Goal: Task Accomplishment & Management: Use online tool/utility

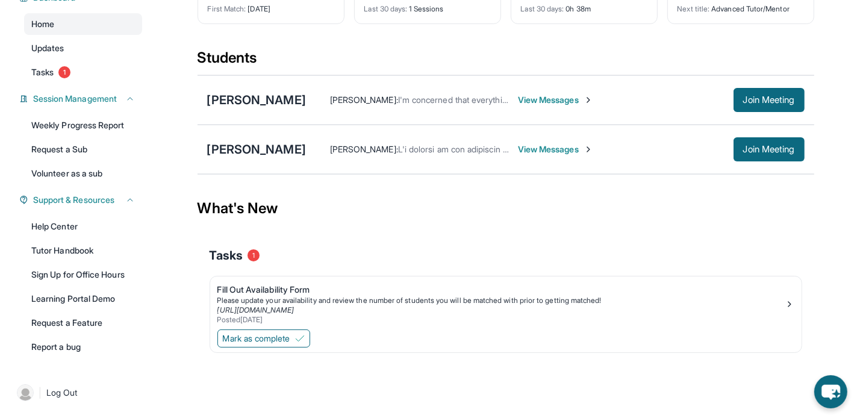
scroll to position [161, 0]
click at [283, 158] on div "[PERSON_NAME]" at bounding box center [256, 149] width 99 height 17
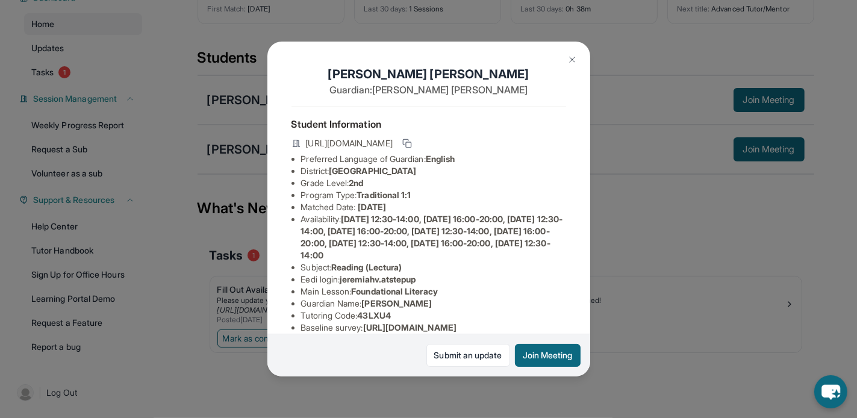
click at [728, 270] on div "Jeremiah Velasquez Guardian: Jasmine Wright Student Information https://student…" at bounding box center [428, 209] width 857 height 418
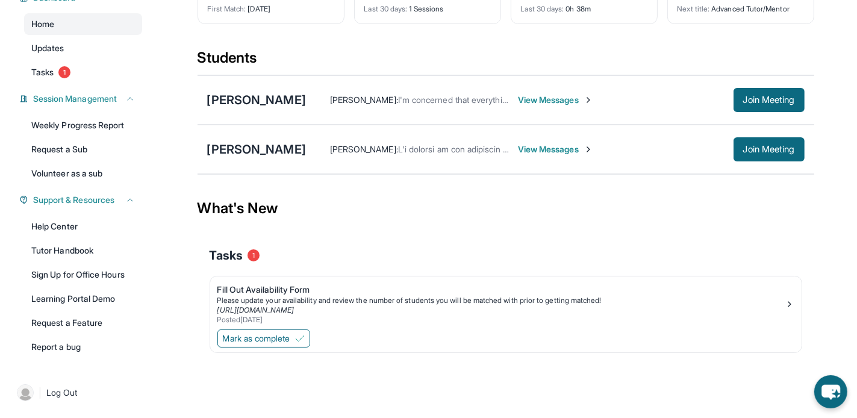
scroll to position [92, 0]
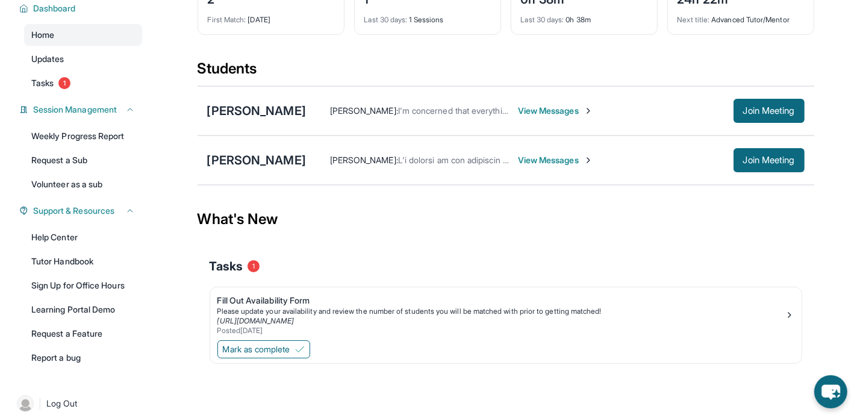
click at [593, 166] on span "View Messages" at bounding box center [555, 160] width 75 height 12
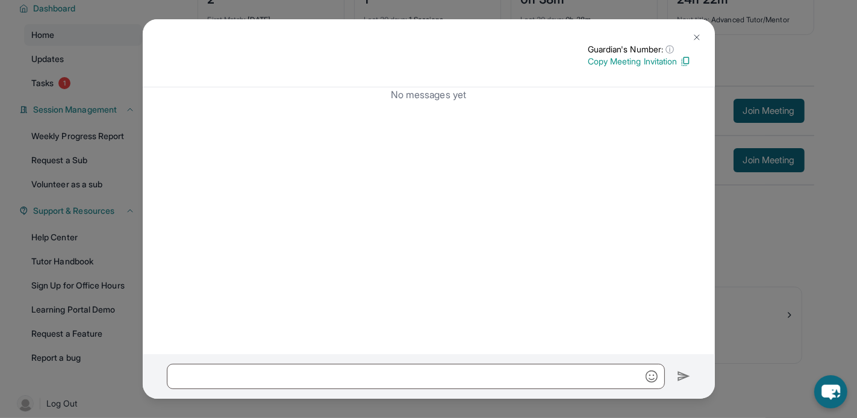
click at [689, 27] on button at bounding box center [697, 37] width 24 height 24
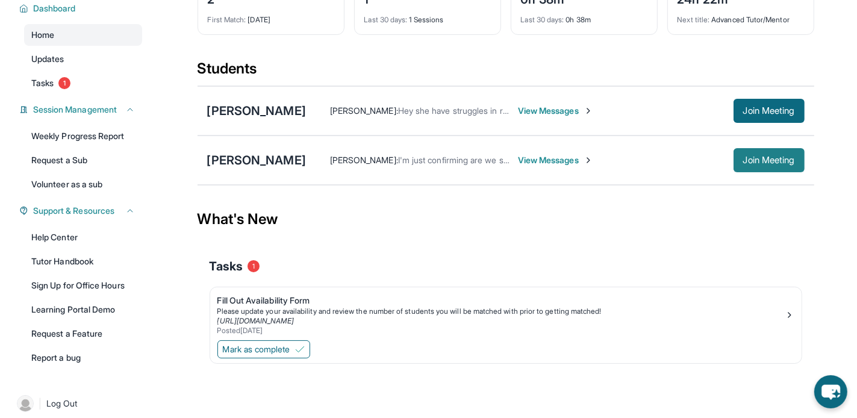
click at [801, 172] on button "Join Meeting" at bounding box center [769, 160] width 71 height 24
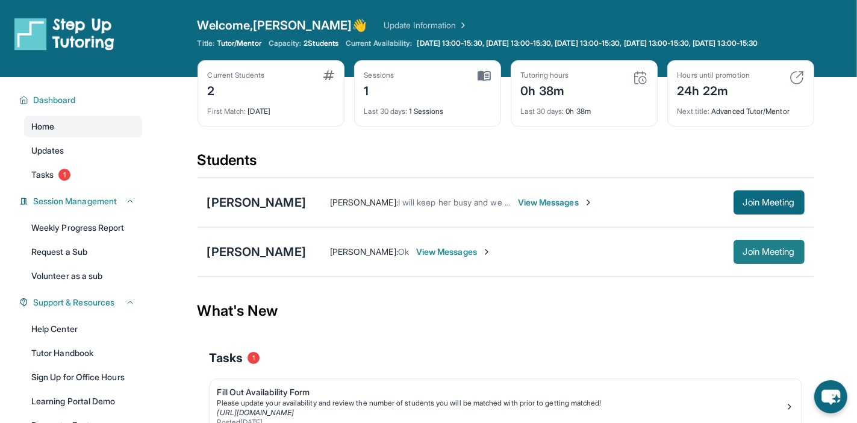
click at [795, 255] on span "Join Meeting" at bounding box center [769, 251] width 52 height 7
click at [483, 33] on div "Welcome, Louis 👋 Update Information" at bounding box center [506, 25] width 617 height 17
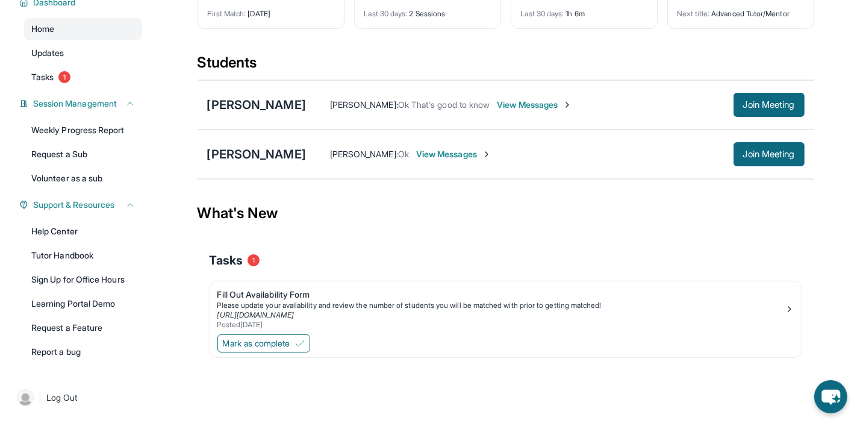
scroll to position [289, 0]
click at [106, 269] on link "Sign Up for Office Hours" at bounding box center [83, 280] width 118 height 22
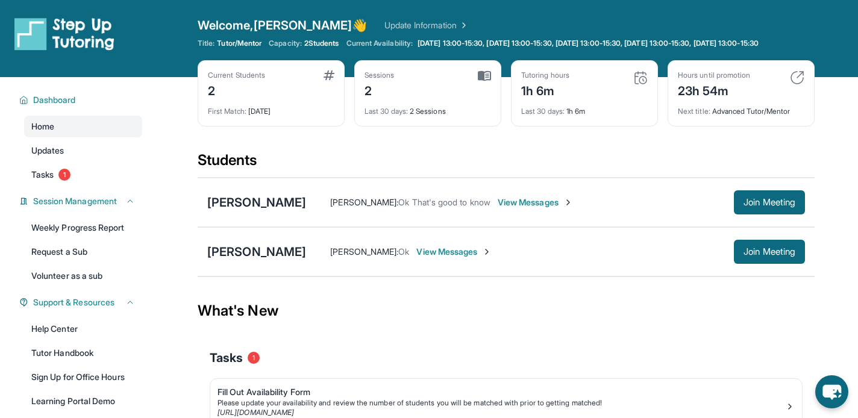
scroll to position [92, 0]
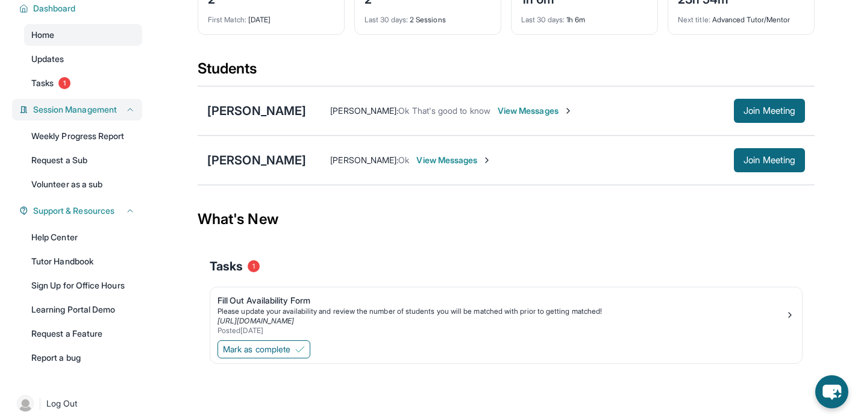
click at [117, 116] on span "Session Management" at bounding box center [75, 110] width 84 height 12
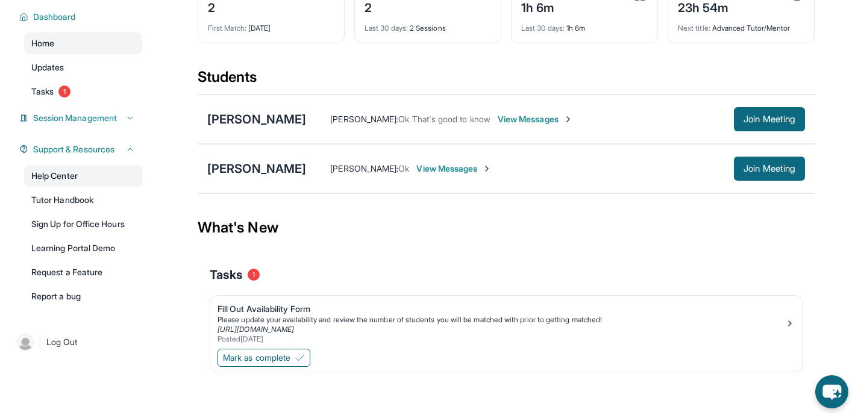
click at [87, 187] on link "Help Center" at bounding box center [83, 176] width 118 height 22
